Goal: Check status

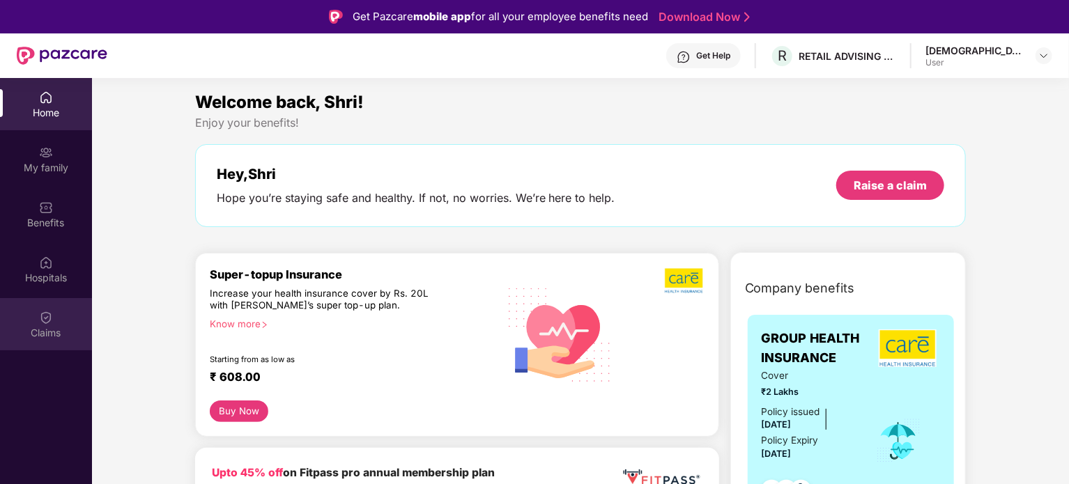
click at [53, 325] on div "Claims" at bounding box center [46, 324] width 92 height 52
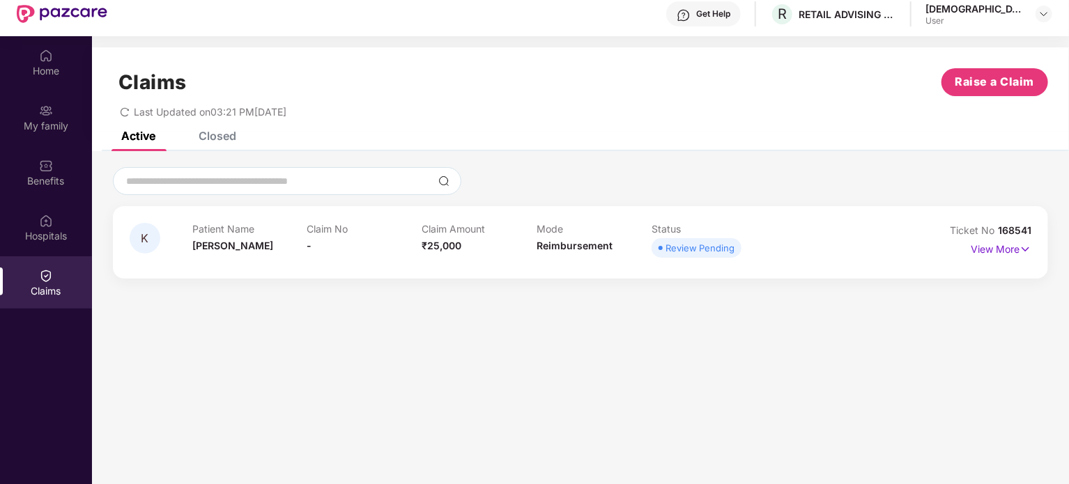
scroll to position [78, 0]
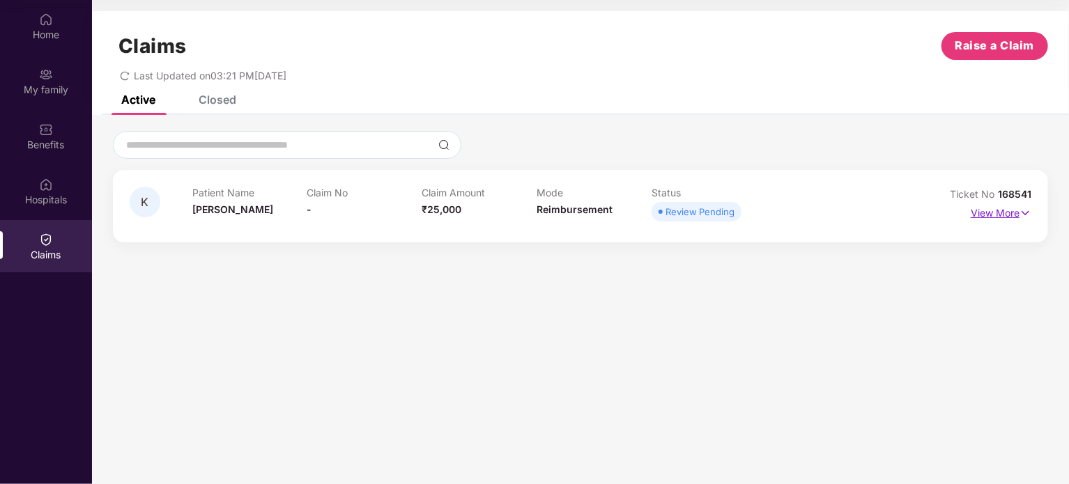
click at [1010, 208] on p "View More" at bounding box center [1000, 211] width 61 height 19
